Goal: Task Accomplishment & Management: Use online tool/utility

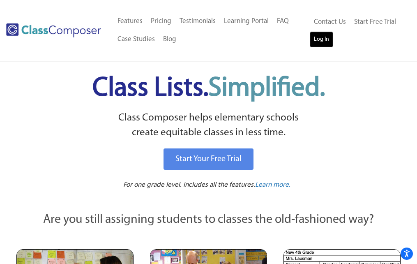
click at [331, 38] on link "Log In" at bounding box center [321, 39] width 23 height 16
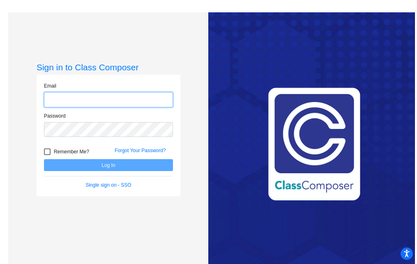
type input "[EMAIL_ADDRESS][DOMAIN_NAME]"
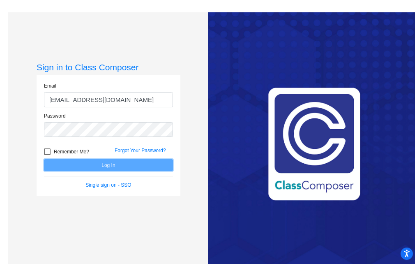
click at [128, 162] on button "Log In" at bounding box center [108, 165] width 129 height 12
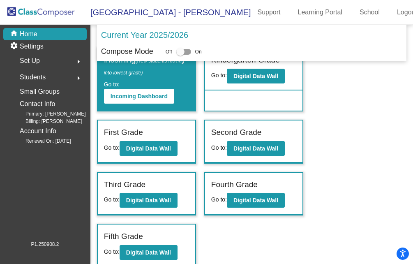
scroll to position [19, 0]
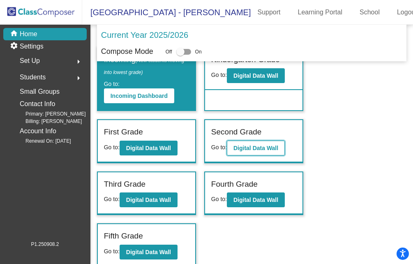
click at [251, 146] on b "Digital Data Wall" at bounding box center [256, 148] width 45 height 7
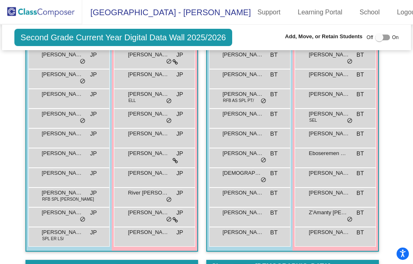
scroll to position [630, 0]
